Goal: Task Accomplishment & Management: Complete application form

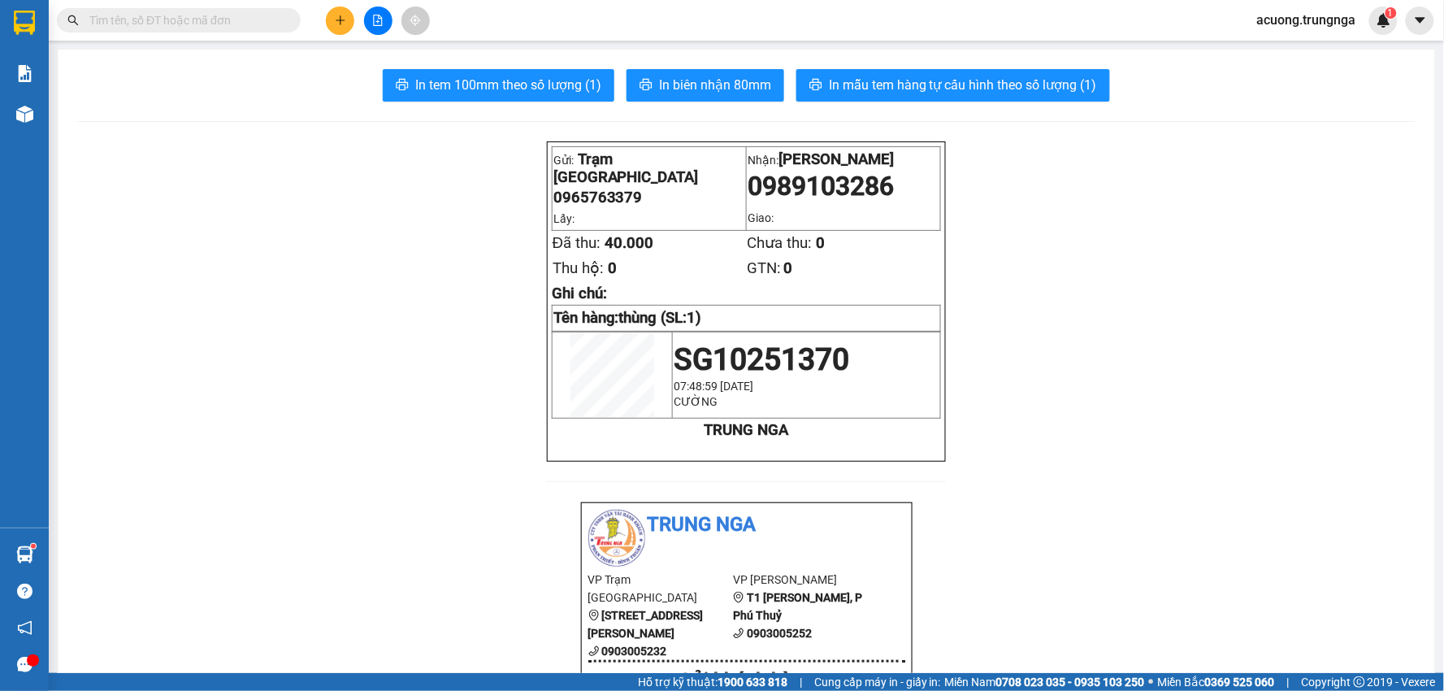
click at [336, 19] on icon "plus" at bounding box center [340, 20] width 11 height 11
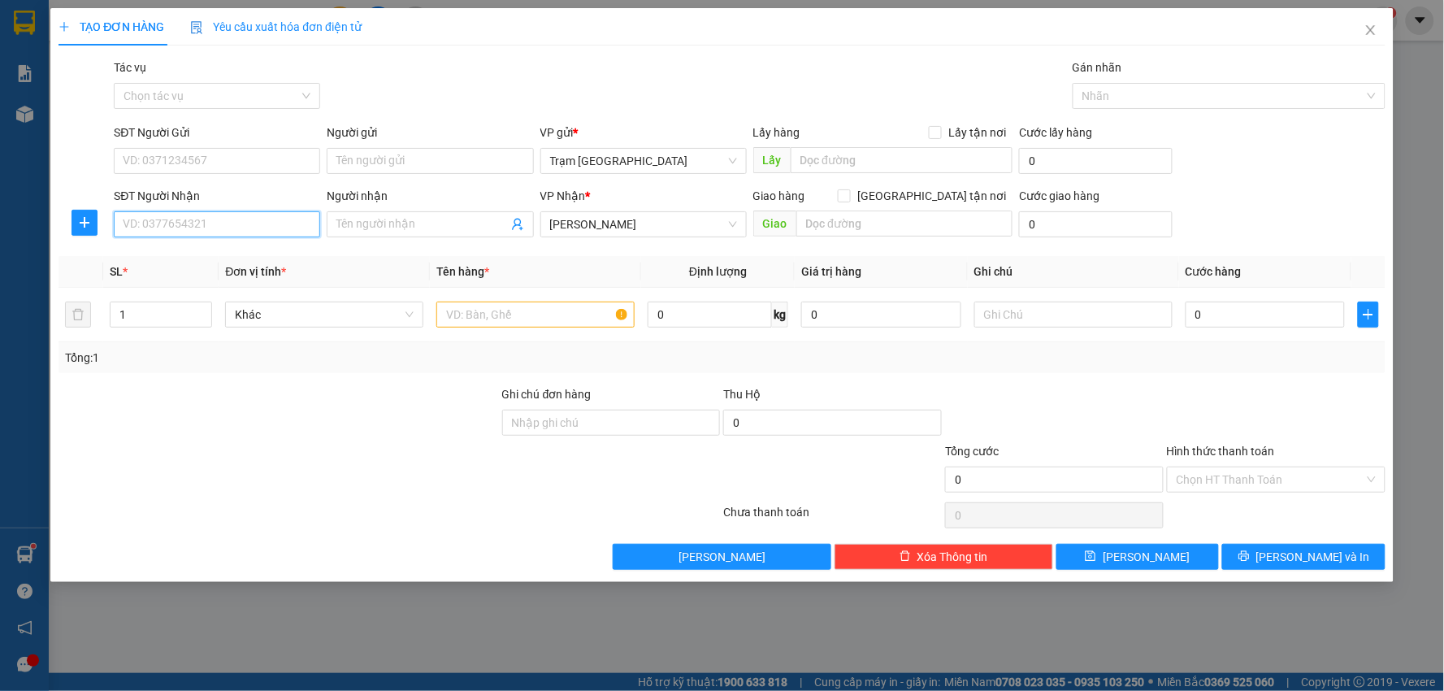
click at [265, 223] on input "SĐT Người Nhận" at bounding box center [217, 224] width 206 height 26
click at [289, 252] on div "0903098803 - hoa" at bounding box center [217, 257] width 187 height 18
type input "0903098803"
type input "hoa"
type input "50.000"
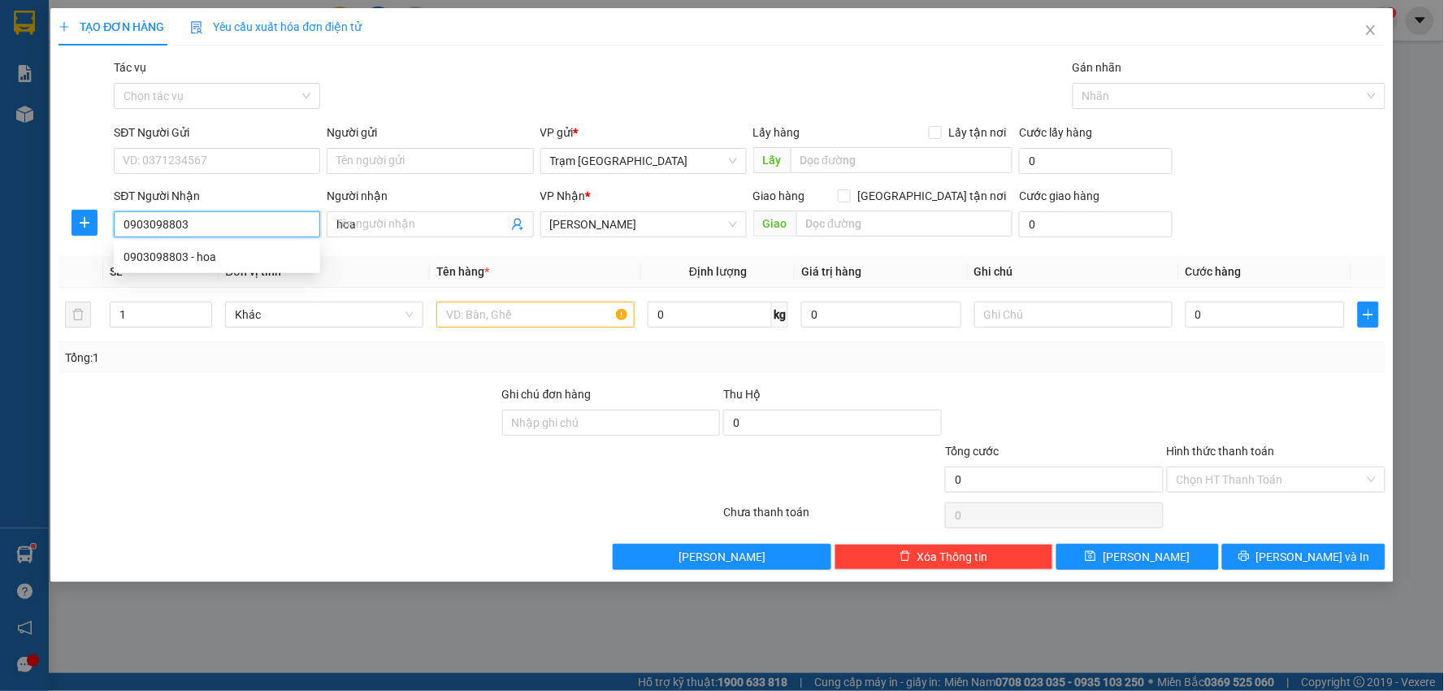
type input "50.000"
type input "0903098803"
click at [1287, 483] on input "Hình thức thanh toán" at bounding box center [1271, 479] width 188 height 24
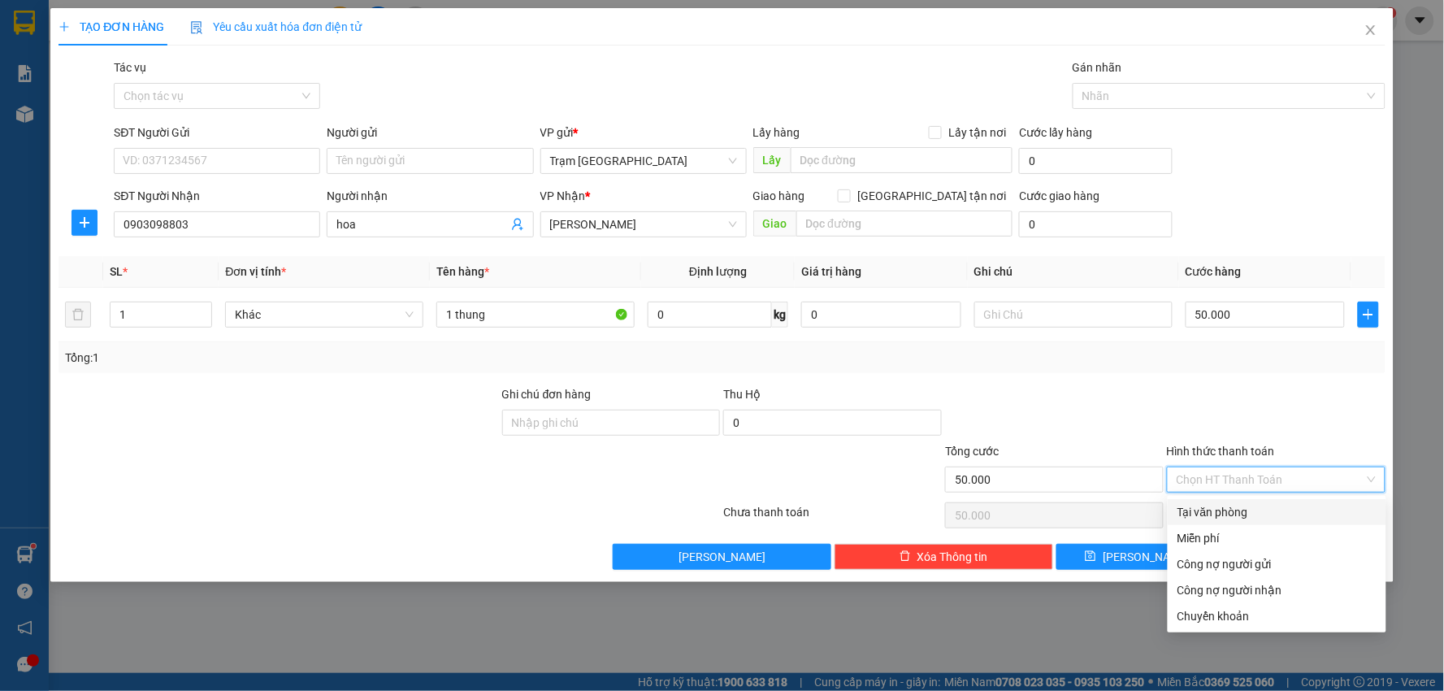
click at [1262, 510] on div "Tại văn phòng" at bounding box center [1277, 512] width 199 height 18
type input "0"
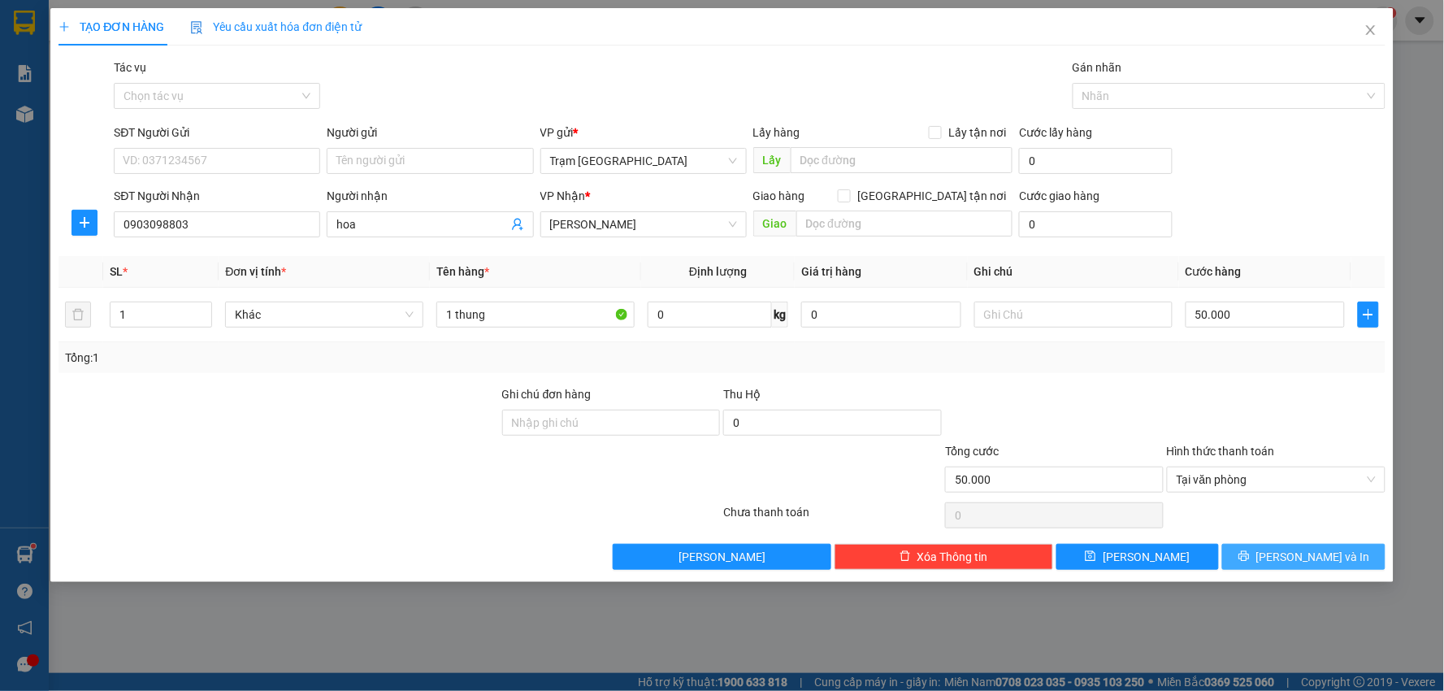
click at [1250, 559] on icon "printer" at bounding box center [1243, 555] width 11 height 11
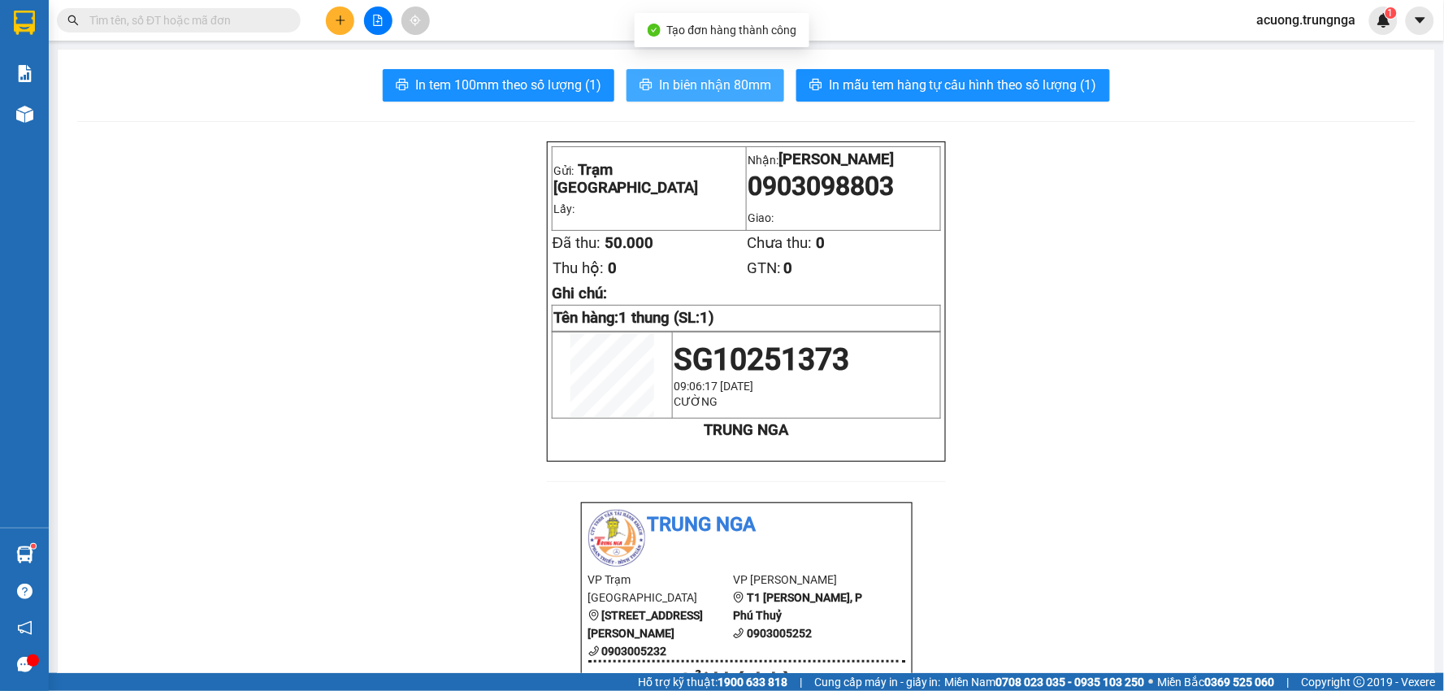
click at [765, 82] on button "In biên nhận 80mm" at bounding box center [706, 85] width 158 height 33
